Goal: Task Accomplishment & Management: Manage account settings

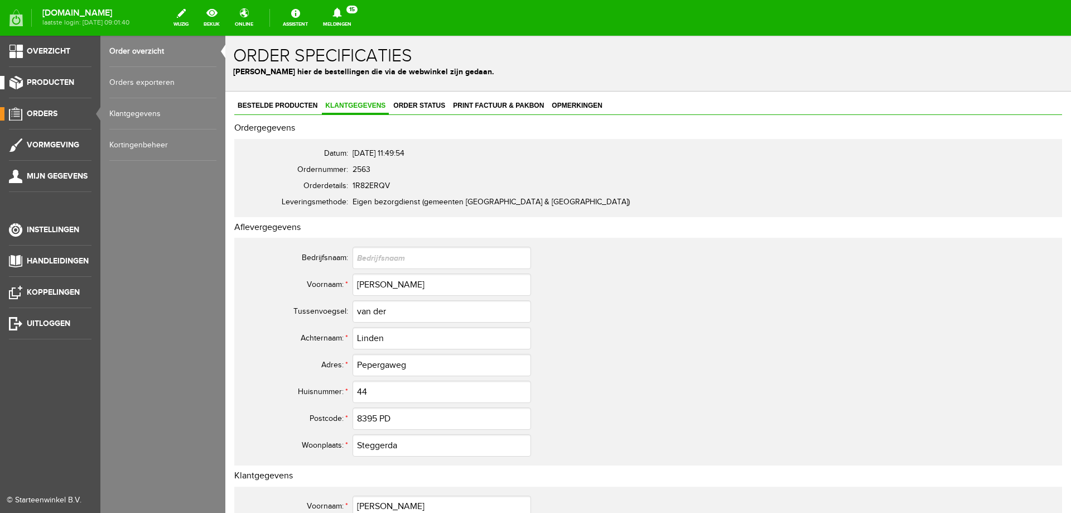
click at [55, 83] on span "Producten" at bounding box center [50, 82] width 47 height 9
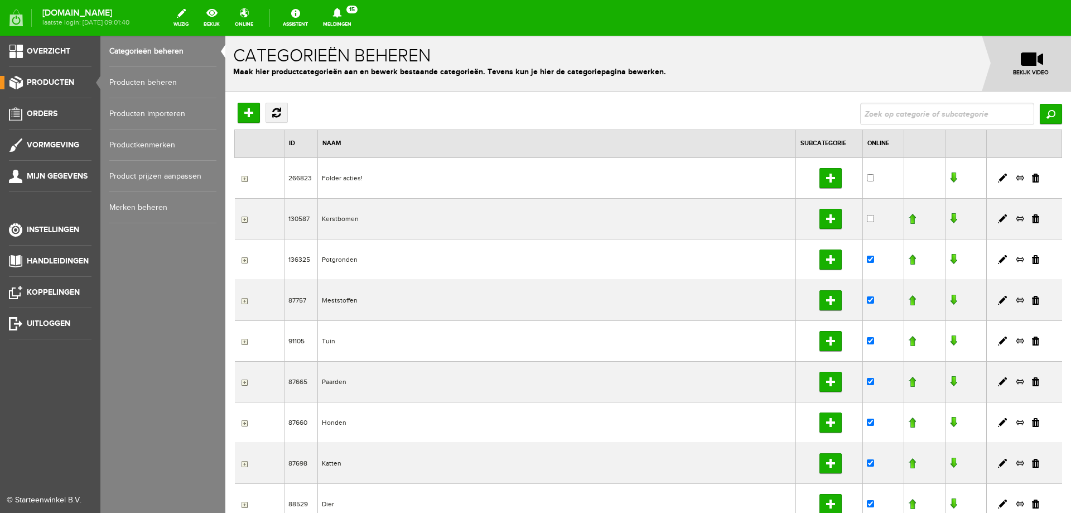
click at [120, 83] on link "Producten beheren" at bounding box center [162, 82] width 107 height 31
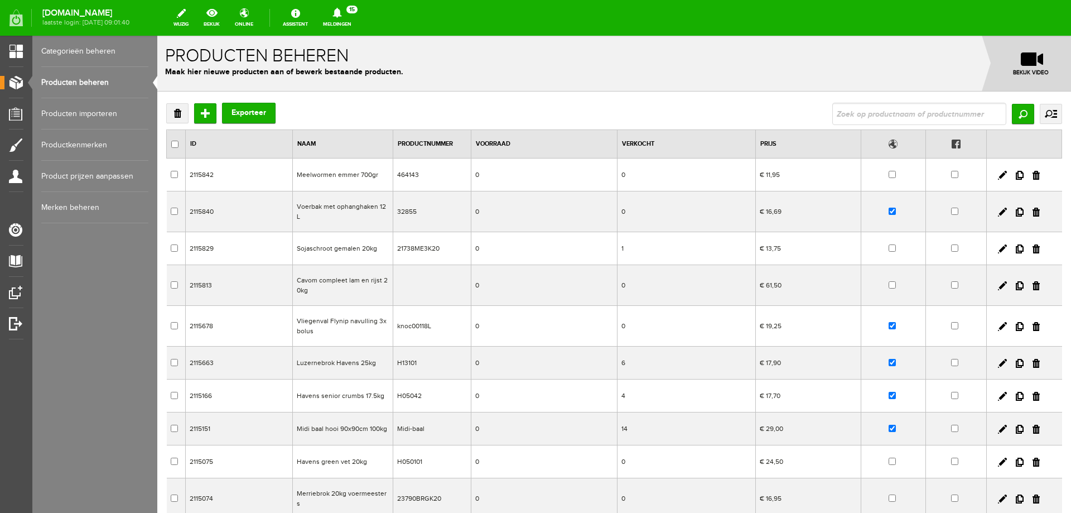
click at [832, 110] on input "text" at bounding box center [919, 114] width 174 height 22
type input "SEASONS"
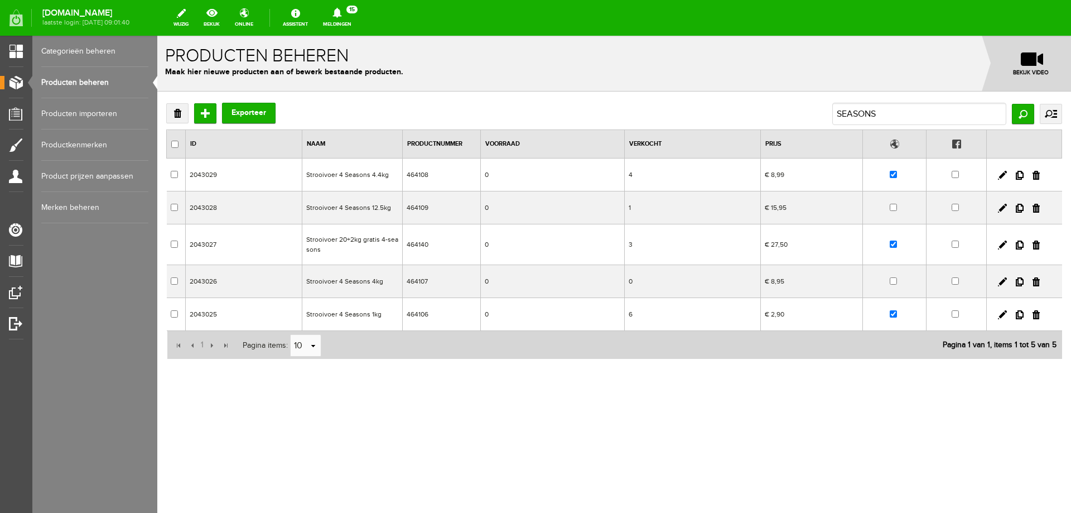
drag, startPoint x: 1018, startPoint y: 282, endPoint x: 567, endPoint y: 38, distance: 513.3
click at [1018, 282] on link at bounding box center [1020, 281] width 8 height 9
checkbox input "true"
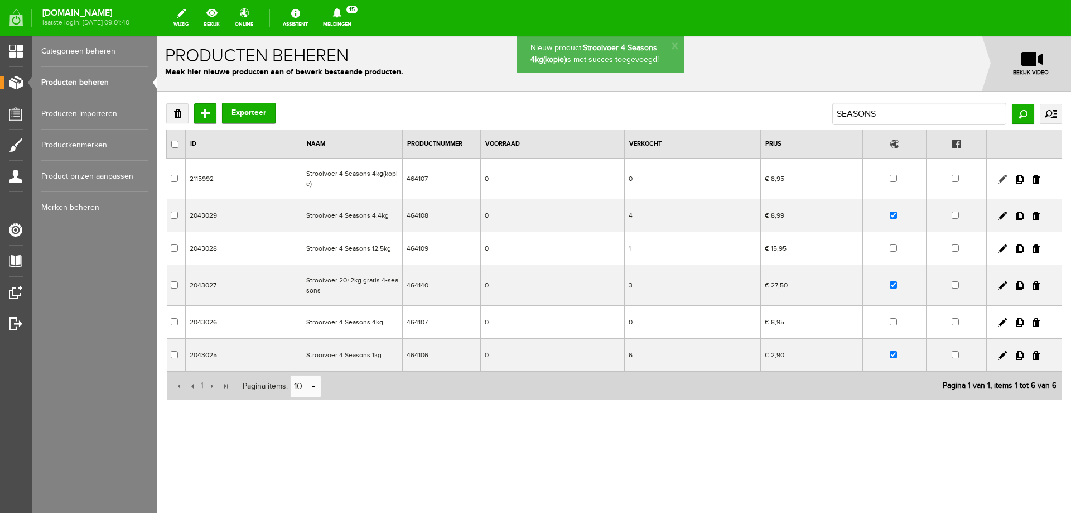
click at [1002, 181] on link at bounding box center [1002, 179] width 9 height 9
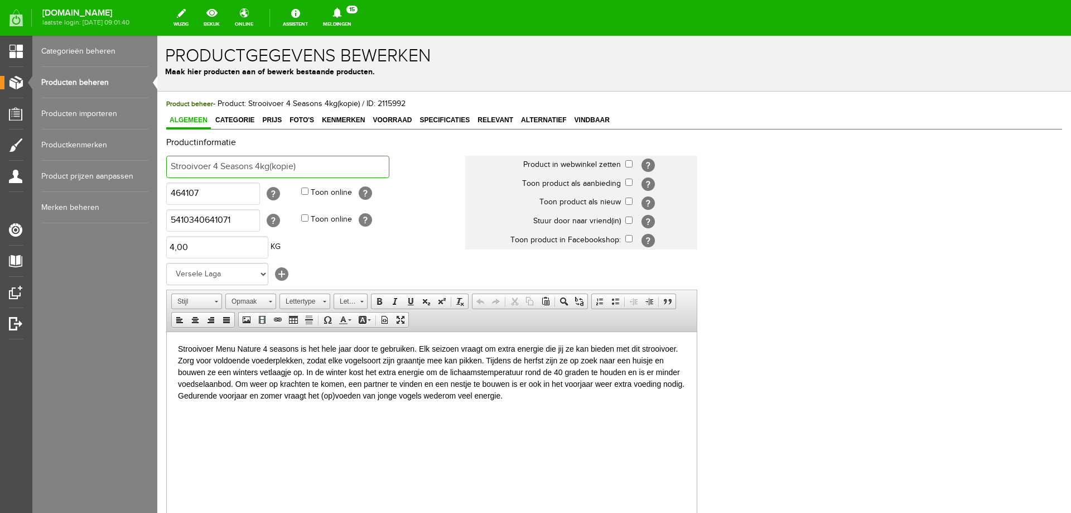
click at [301, 171] on input "Strooivoer 4 Seasons 4kg(kopie)" at bounding box center [277, 167] width 223 height 22
type input "Strooivoer 4 Seasons 4kg"
click at [195, 221] on input "5410340641071" at bounding box center [213, 220] width 94 height 22
type input "5410340641422"
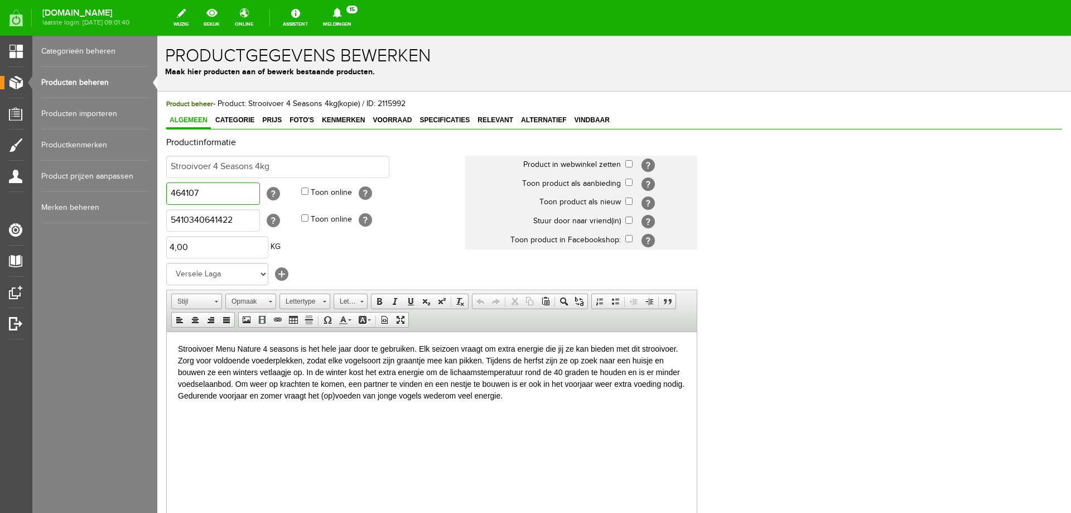
click at [206, 192] on input "464107" at bounding box center [213, 193] width 94 height 22
type input "4"
click at [276, 169] on input "Strooivoer 4 Seasons 4kg" at bounding box center [277, 167] width 223 height 22
click at [177, 350] on html "Strooivoer Menu Nature 4 seasons is het hele jaar door te gebruiken. Elk seizoe…" at bounding box center [432, 371] width 530 height 81
click at [298, 350] on p "Strooivoer Menu Nature 4 seasons is het hele jaar door te gebruiken. Elk seizoe…" at bounding box center [432, 371] width 508 height 59
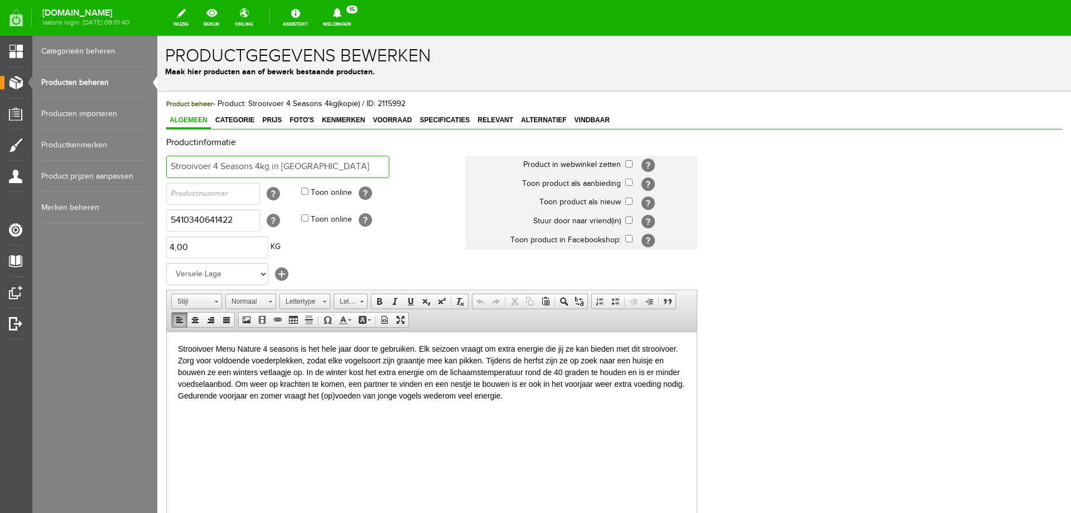
click at [270, 167] on input "Strooivoer 4 Seasons 4kg in [GEOGRAPHIC_DATA]" at bounding box center [277, 167] width 223 height 22
drag, startPoint x: 214, startPoint y: 167, endPoint x: 253, endPoint y: 168, distance: 39.6
click at [253, 168] on input "Strooivoer 4 Seasons 4kg in [GEOGRAPHIC_DATA]" at bounding box center [277, 167] width 223 height 22
click at [171, 168] on input "Strooivoer + mezenbollen 4kg in [GEOGRAPHIC_DATA]" at bounding box center [277, 167] width 223 height 22
click at [239, 163] on input "4kg Strooivoer + mezenbollen 4kg in emmer" at bounding box center [277, 167] width 223 height 22
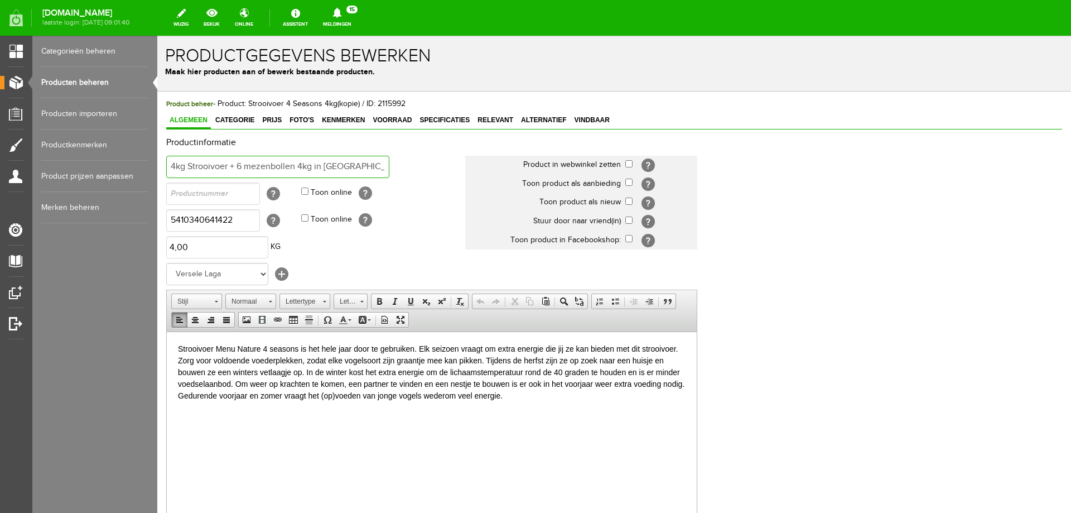
drag, startPoint x: 299, startPoint y: 168, endPoint x: 315, endPoint y: 168, distance: 15.1
click at [315, 168] on input "4kg Strooivoer + 6 mezenbollen 4kg in [GEOGRAPHIC_DATA]" at bounding box center [277, 167] width 223 height 22
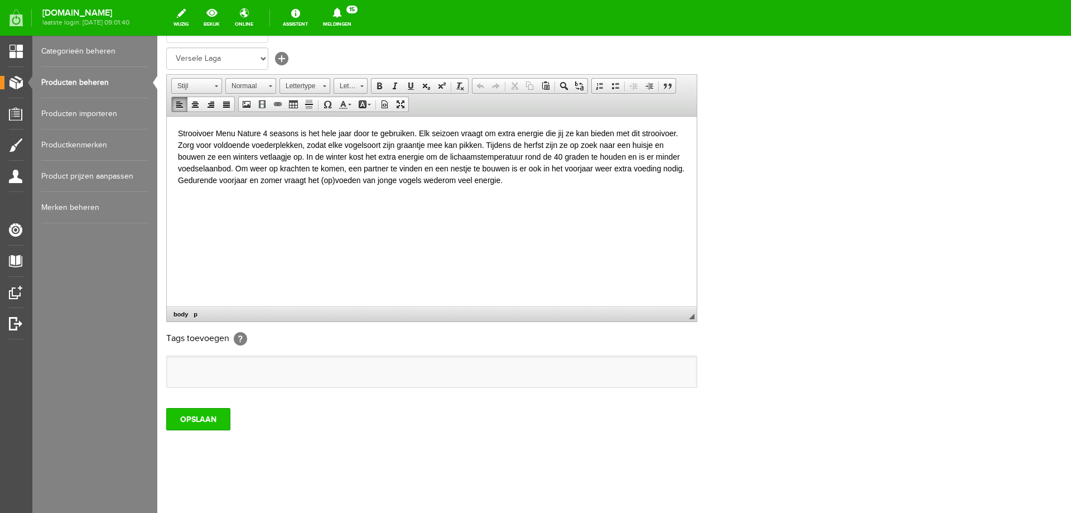
type input "4kg Strooivoer + 6 mezenbollen in [GEOGRAPHIC_DATA]"
click at [216, 418] on input "OPSLAAN" at bounding box center [198, 419] width 64 height 22
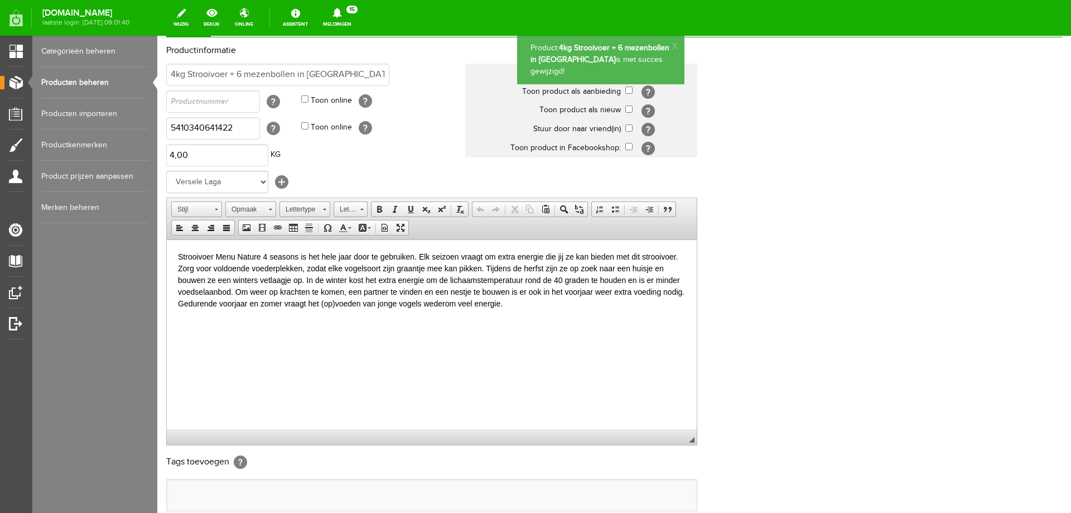
scroll to position [0, 0]
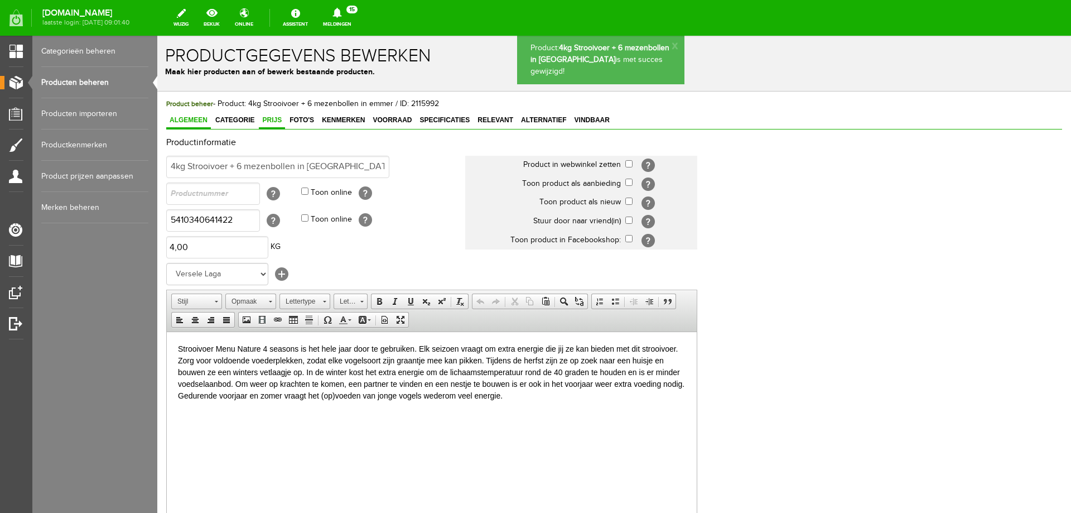
click at [272, 121] on span "Prijs" at bounding box center [272, 120] width 26 height 8
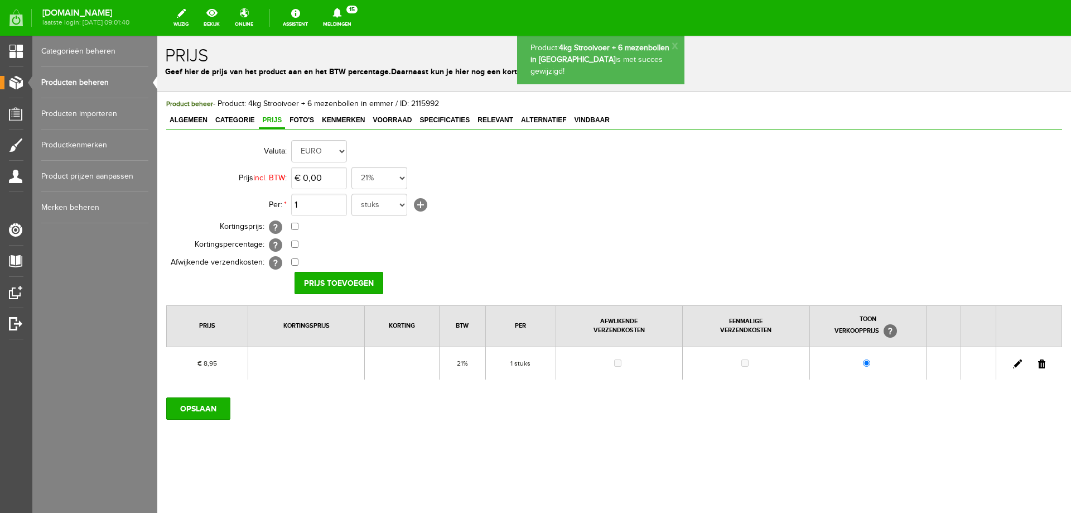
click at [1014, 364] on link at bounding box center [1017, 363] width 9 height 9
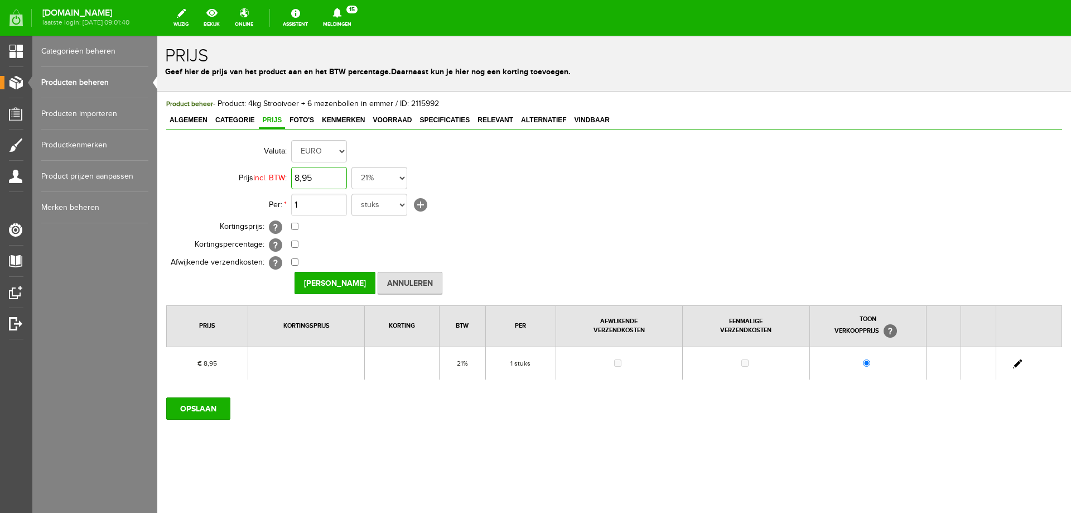
click at [322, 180] on input "8,95" at bounding box center [319, 178] width 56 height 22
type input "€ 9,95"
click at [335, 283] on input "[PERSON_NAME]" at bounding box center [334, 283] width 81 height 22
click at [193, 399] on input "OPSLAAN" at bounding box center [198, 408] width 64 height 22
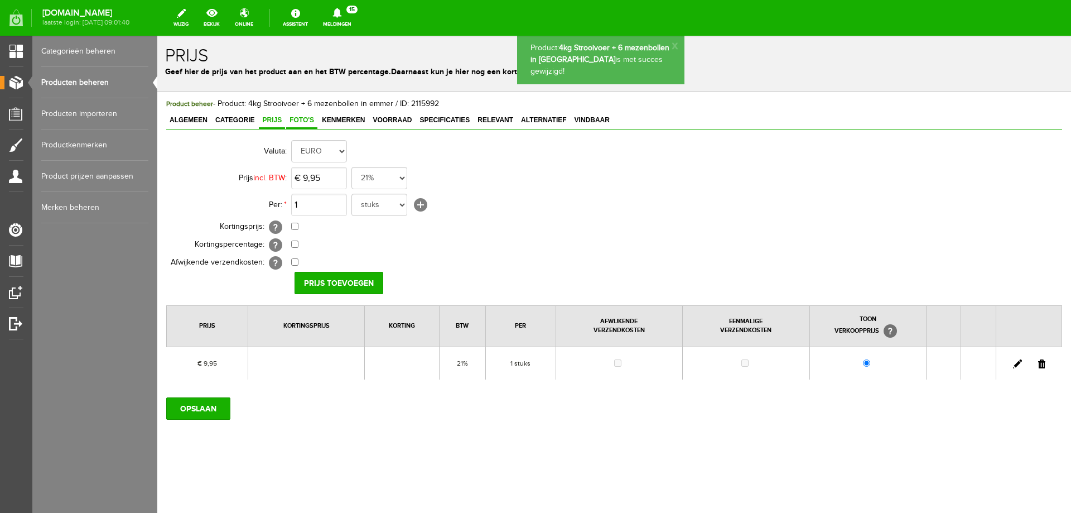
click at [299, 122] on span "Foto's" at bounding box center [301, 120] width 31 height 8
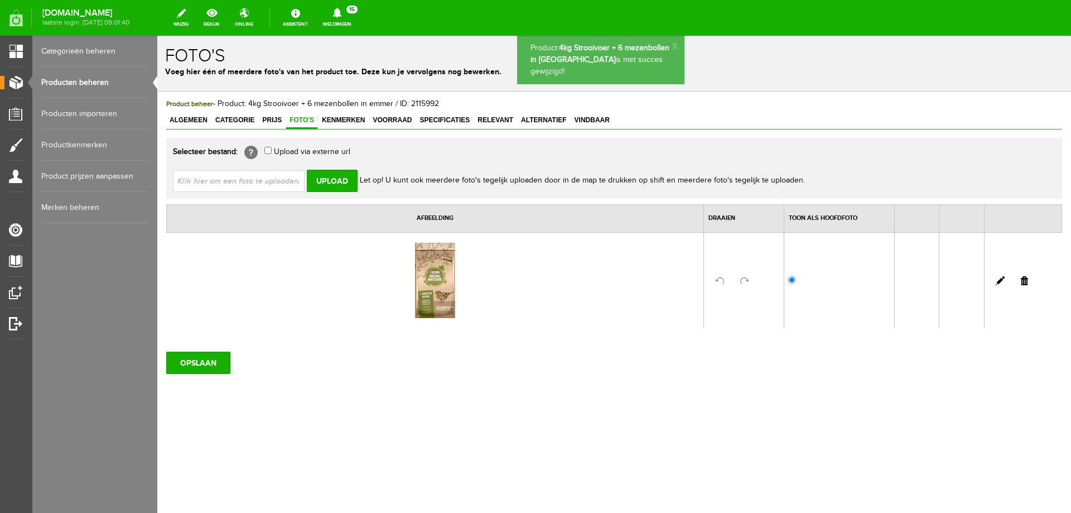
click at [252, 181] on input "file" at bounding box center [243, 180] width 141 height 21
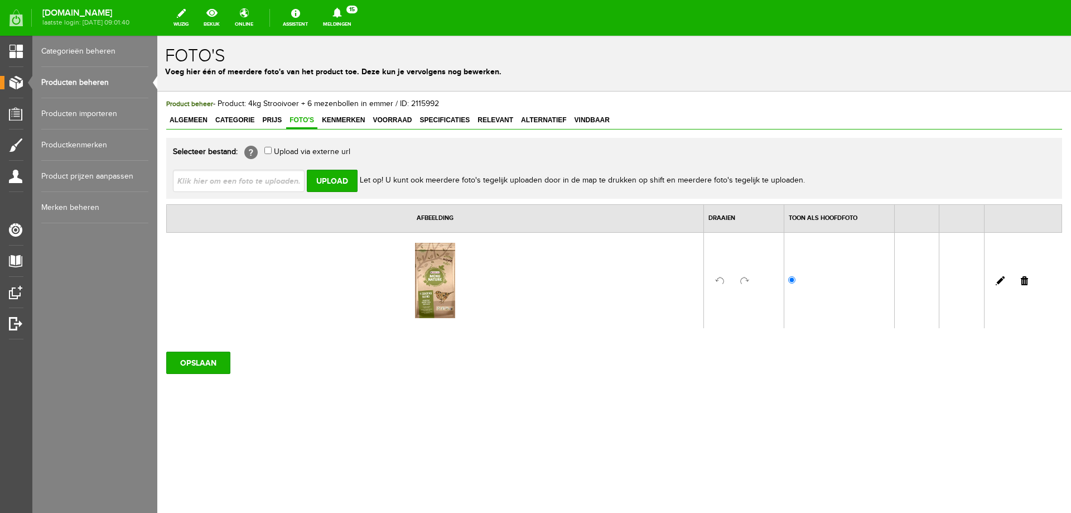
type input "C:\fakepath\464142.jpg"
type input "464142.jpg"
click at [340, 182] on input "Upload" at bounding box center [332, 181] width 51 height 22
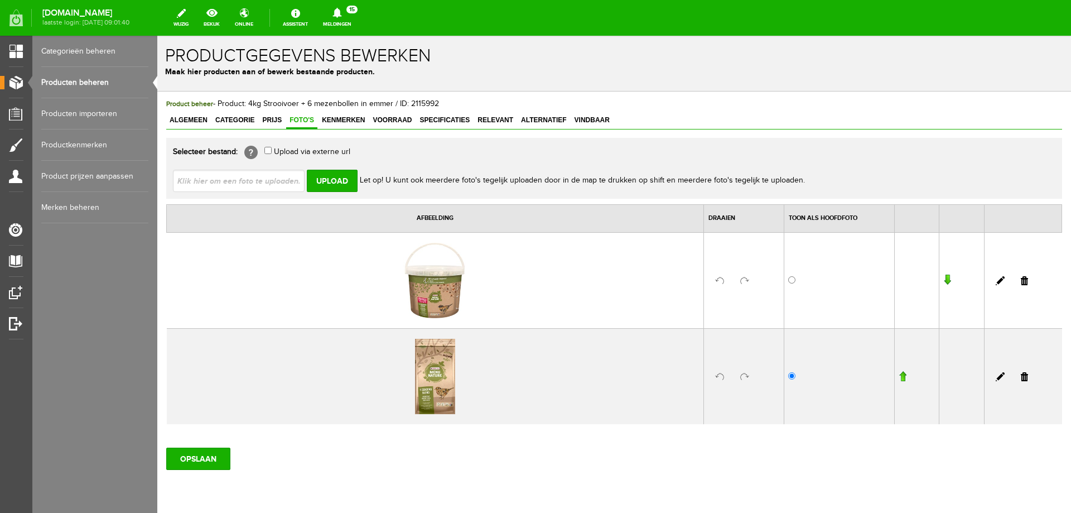
click at [1021, 378] on link at bounding box center [1024, 376] width 7 height 9
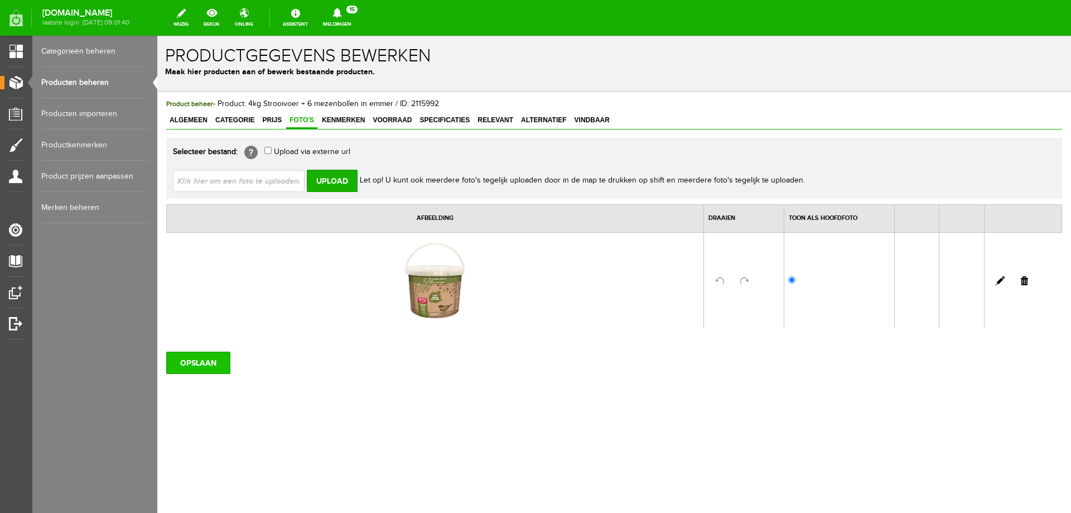
click at [186, 359] on input "OPSLAAN" at bounding box center [198, 362] width 64 height 22
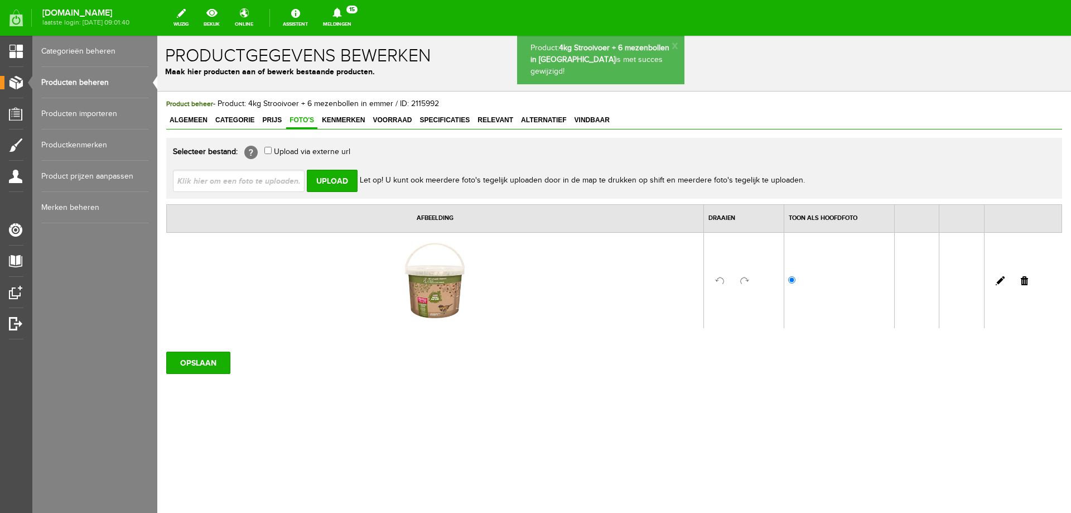
click at [260, 177] on input "file" at bounding box center [243, 180] width 141 height 21
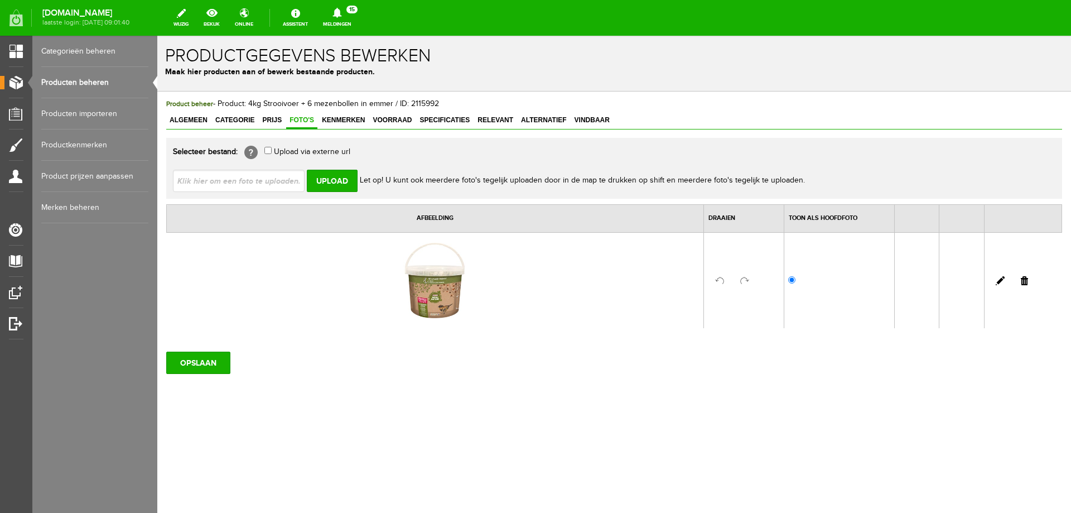
type input "C:\fakepath\464107.jpg"
type input "464107.jpg; 464425.jpg"
click at [337, 183] on input "Upload" at bounding box center [332, 181] width 51 height 22
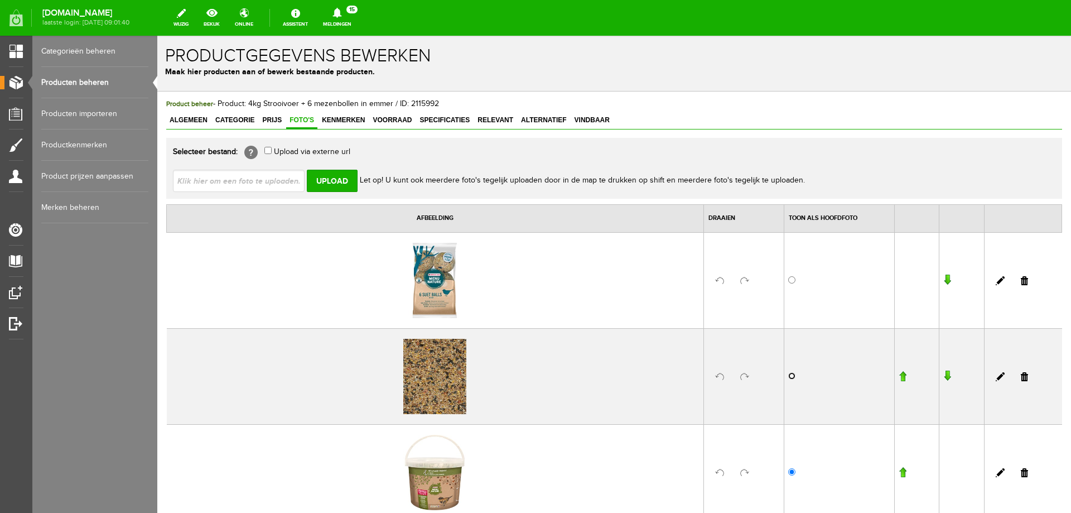
click at [788, 376] on input "radio" at bounding box center [791, 375] width 7 height 7
radio input "true"
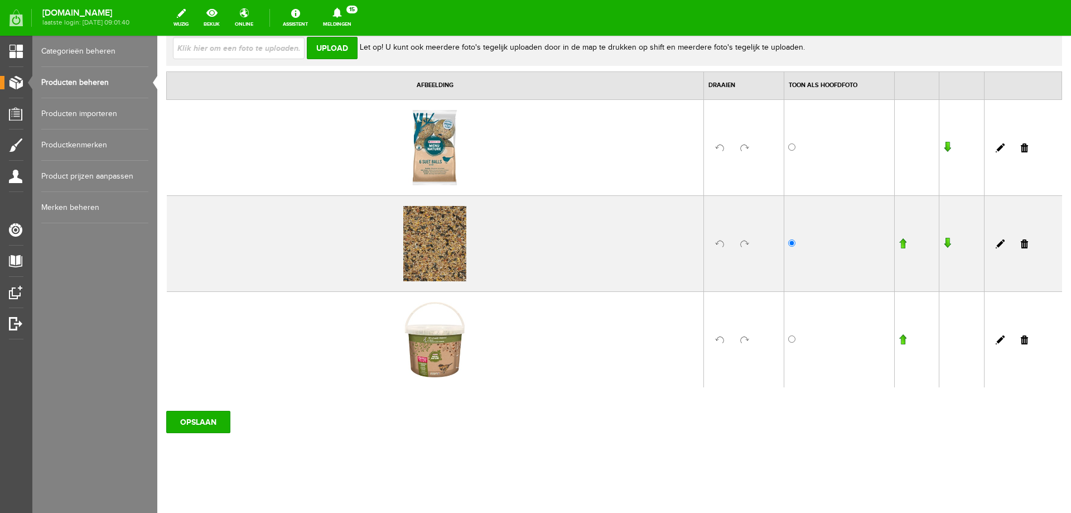
scroll to position [136, 0]
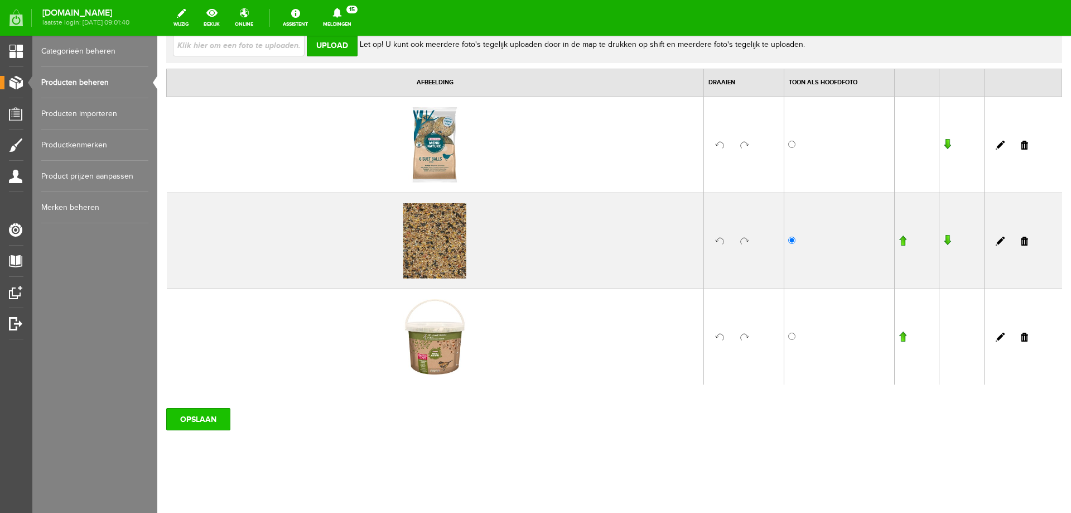
click at [208, 416] on input "OPSLAAN" at bounding box center [198, 419] width 64 height 22
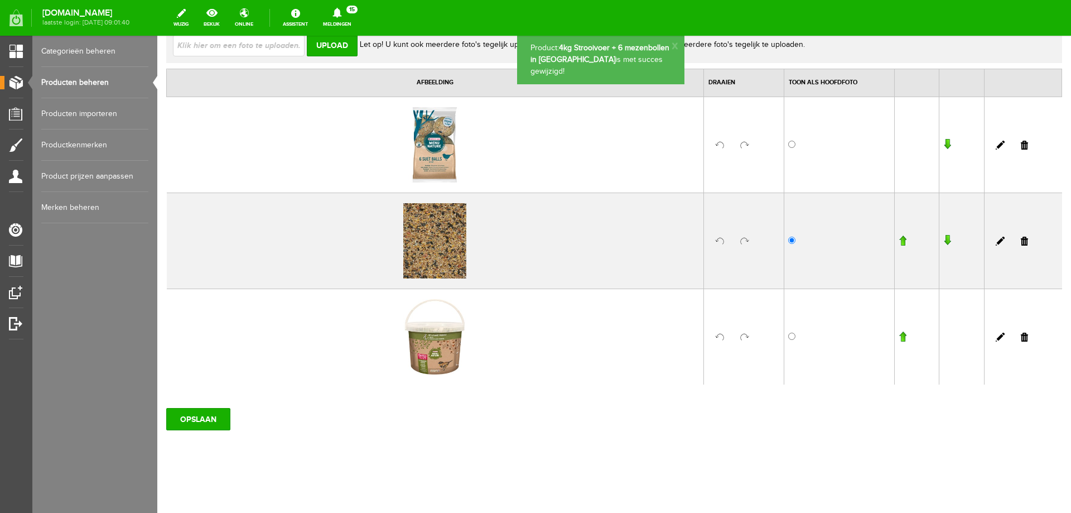
scroll to position [0, 0]
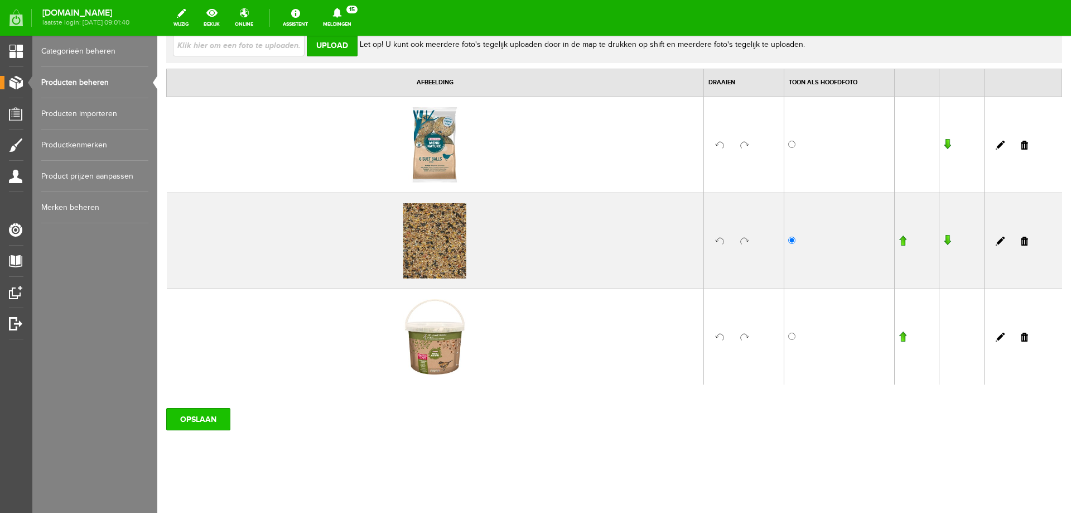
click at [214, 418] on input "OPSLAAN" at bounding box center [198, 419] width 64 height 22
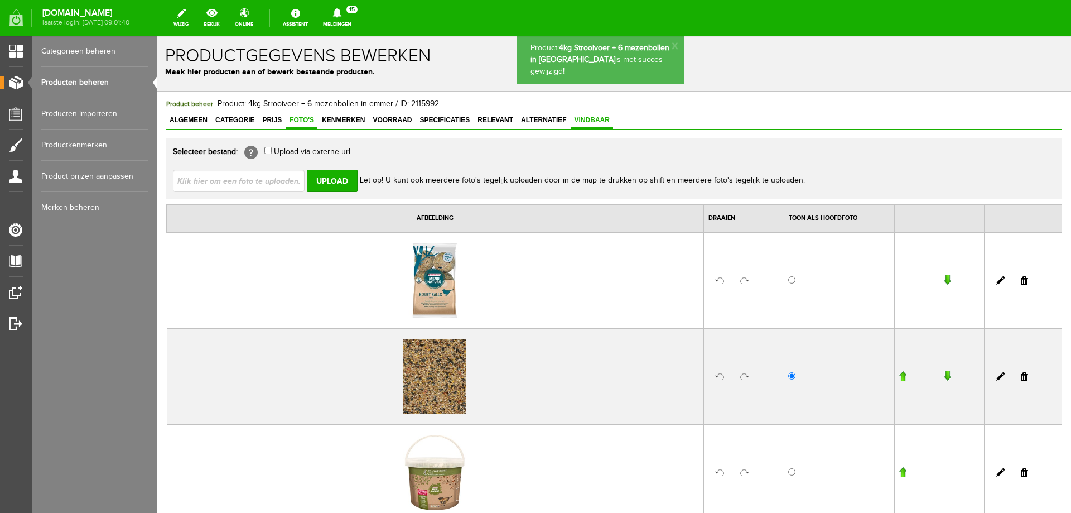
click at [592, 119] on span "Vindbaar" at bounding box center [592, 120] width 42 height 8
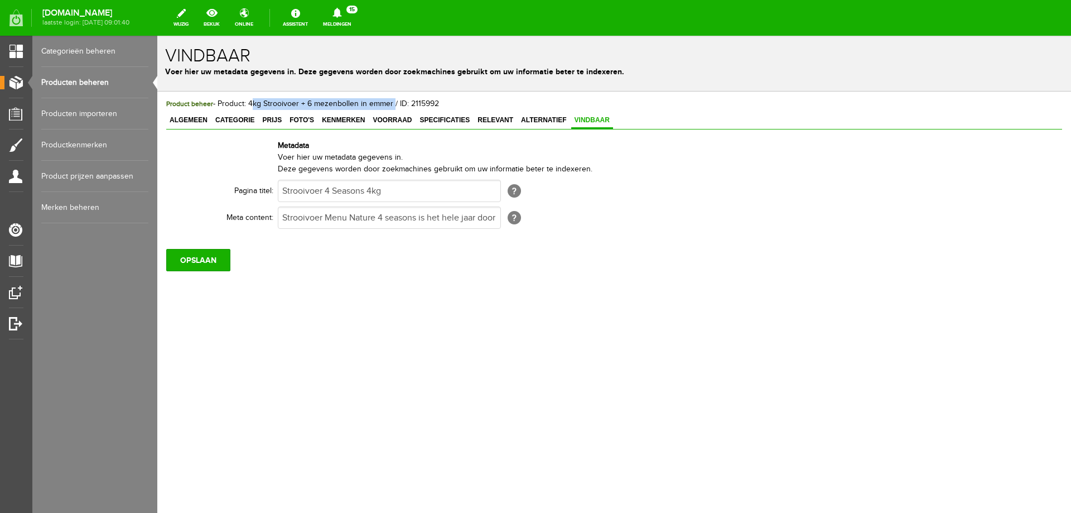
drag, startPoint x: 248, startPoint y: 103, endPoint x: 393, endPoint y: 107, distance: 144.5
click at [393, 107] on span "Product beheer - Product: 4kg Strooivoer + 6 mezenbollen in emmer / ID: 2115992" at bounding box center [302, 103] width 273 height 9
copy span "4kg Strooivoer + 6 mezenbollen in [GEOGRAPHIC_DATA]"
click at [416, 187] on input "Strooivoer 4 Seasons 4kg" at bounding box center [389, 191] width 223 height 22
click at [416, 188] on input "Strooivoer 4 Seasons 4kg" at bounding box center [389, 191] width 223 height 22
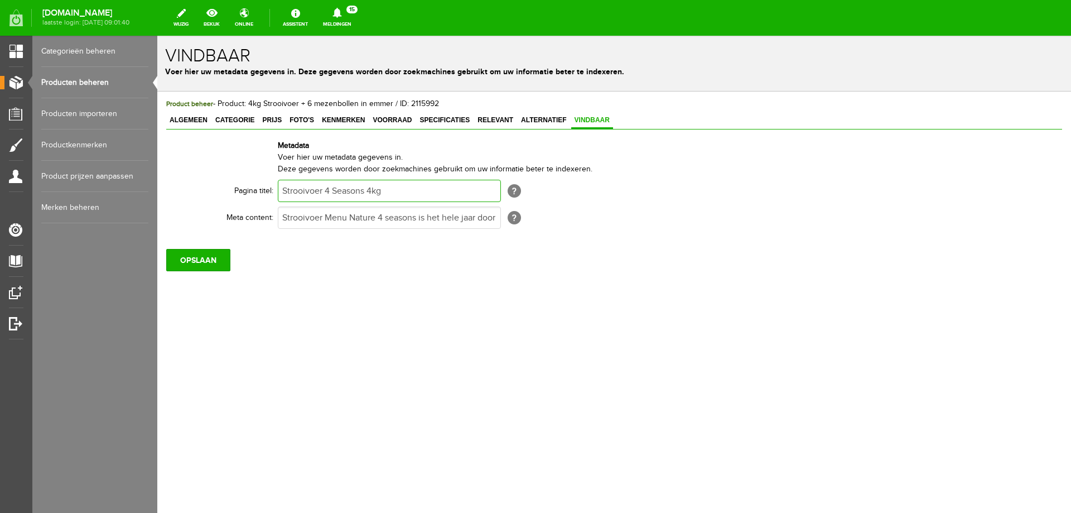
click at [416, 188] on input "Strooivoer 4 Seasons 4kg" at bounding box center [389, 191] width 223 height 22
paste input "4kg Strooivoer + 6 mezenbollen in [GEOGRAPHIC_DATA]"
type input "4kg Strooivoer + 6 mezenbollen in [GEOGRAPHIC_DATA]"
click at [199, 257] on input "OPSLAAN" at bounding box center [198, 260] width 64 height 22
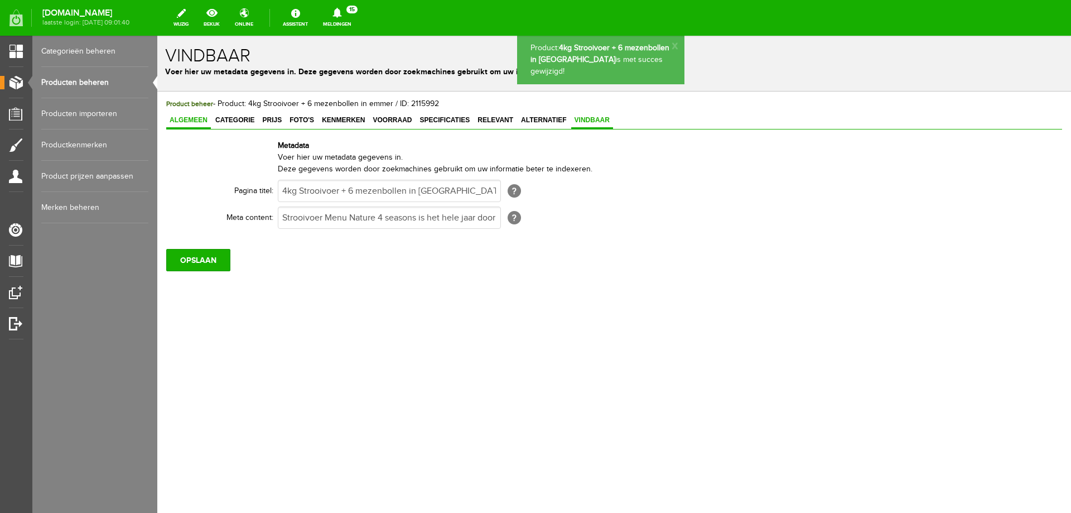
click at [192, 120] on span "Algemeen" at bounding box center [188, 120] width 45 height 8
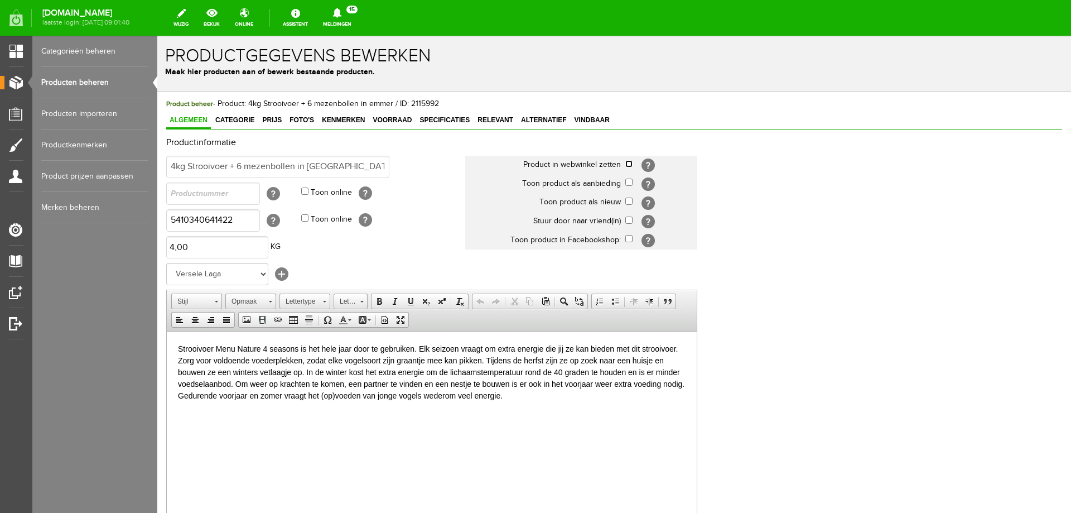
click at [629, 164] on input "checkbox" at bounding box center [628, 163] width 7 height 7
checkbox input "true"
click at [629, 238] on input "checkbox" at bounding box center [628, 238] width 7 height 7
checkbox input "false"
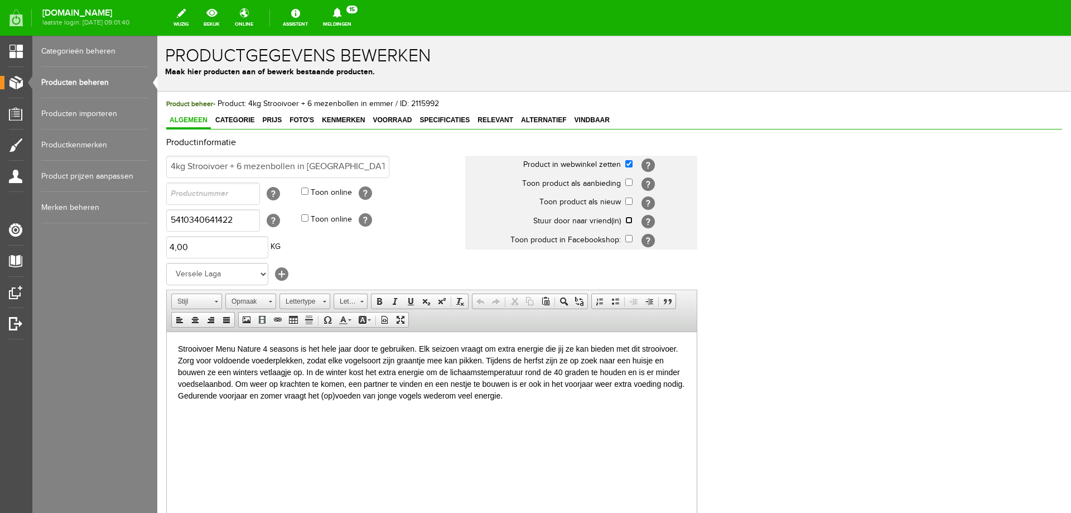
click at [626, 217] on input "checkbox" at bounding box center [628, 219] width 7 height 7
checkbox input "true"
click at [297, 352] on p "Strooivoer Menu Nature 4 seasons is het hele jaar door te gebruiken. Elk seizoe…" at bounding box center [432, 371] width 508 height 59
click at [442, 350] on p "Strooivoer Menu Nature 4 seasons in handige emmer en met 6 mezenbollebn zonder …" at bounding box center [432, 377] width 508 height 70
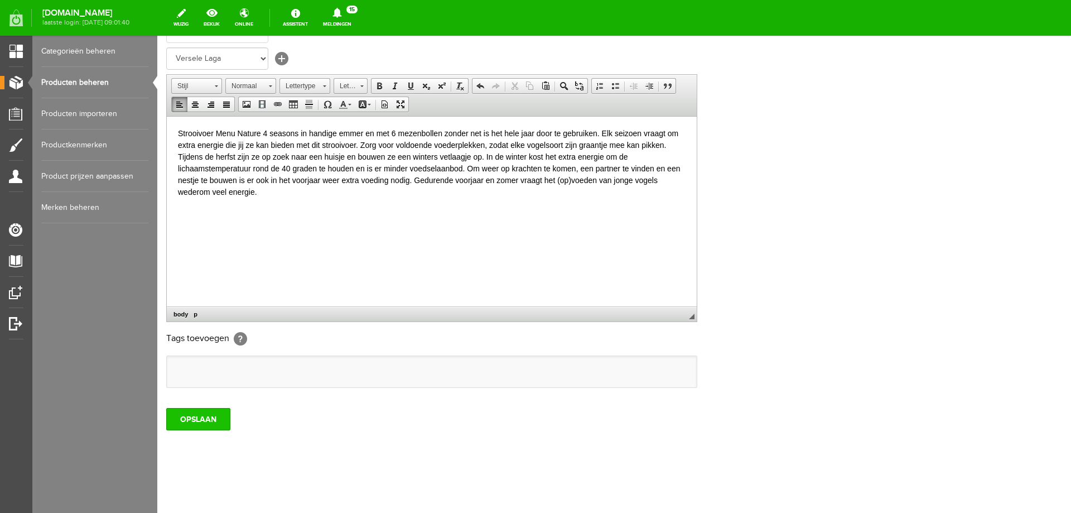
click at [217, 423] on input "OPSLAAN" at bounding box center [198, 419] width 64 height 22
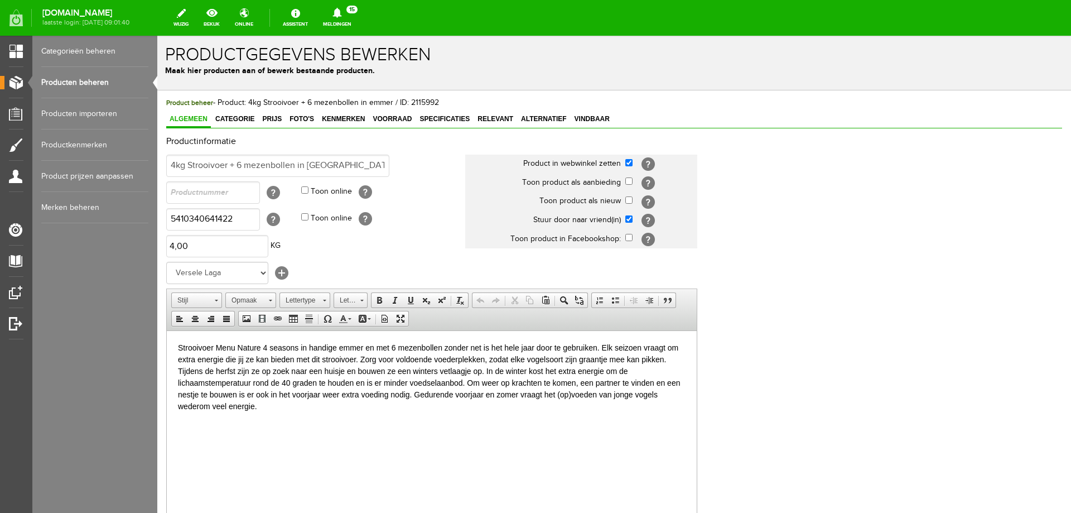
scroll to position [0, 0]
click at [358, 18] on link "Meldingen 15 Nieuwe orders Er is een nieuwe order( #2563 ) geplaatst door [PERS…" at bounding box center [337, 18] width 42 height 25
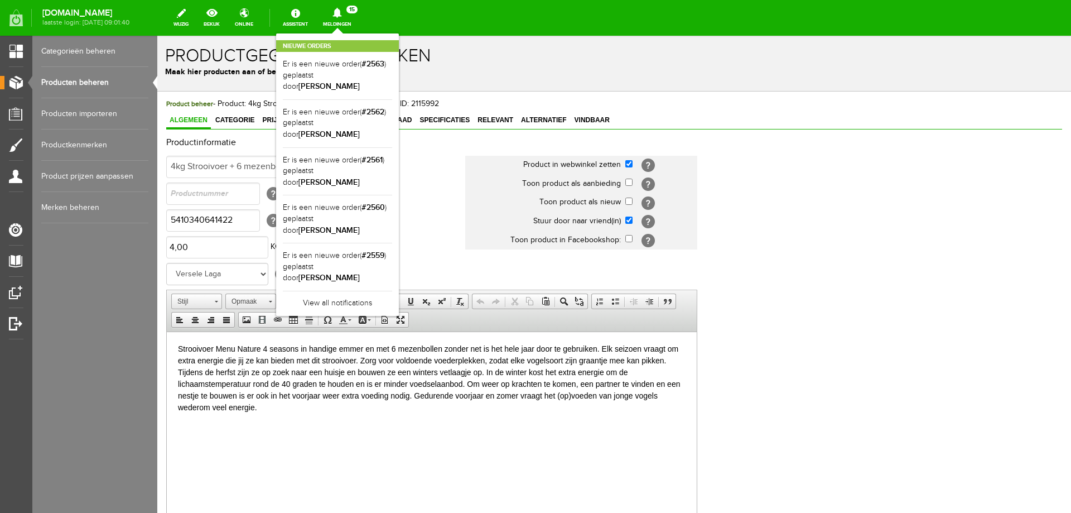
click at [909, 128] on div "Algemeen Categorie Prijs Foto's Kenmerken Voorraad Specificaties Relevant Alter…" at bounding box center [614, 121] width 896 height 16
